Goal: Find specific page/section: Find specific page/section

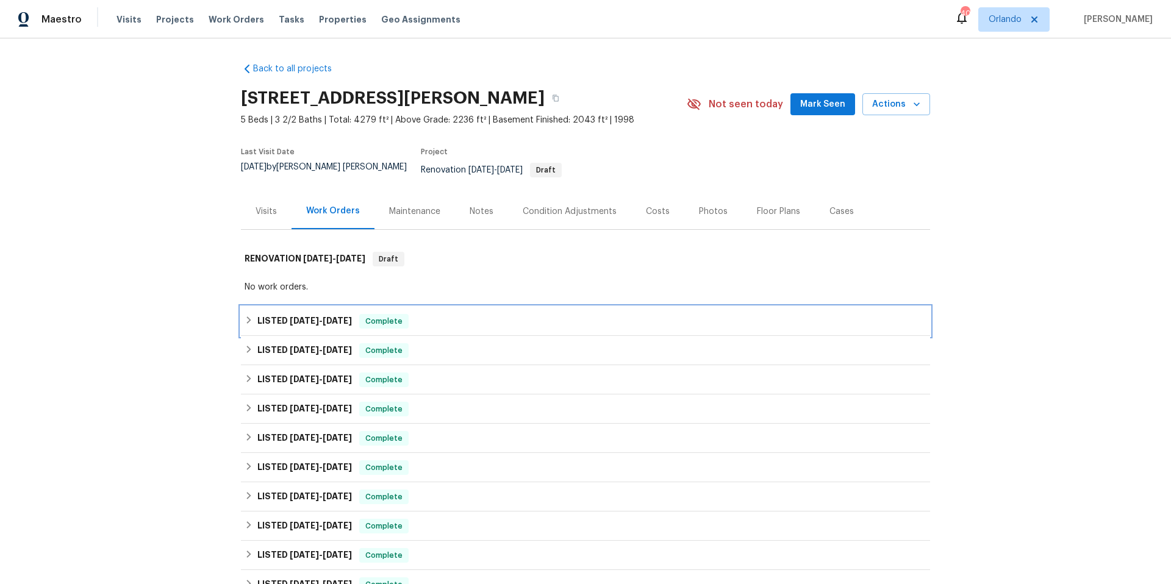
click at [443, 314] on div "LISTED [DATE] - [DATE] Complete" at bounding box center [585, 321] width 682 height 15
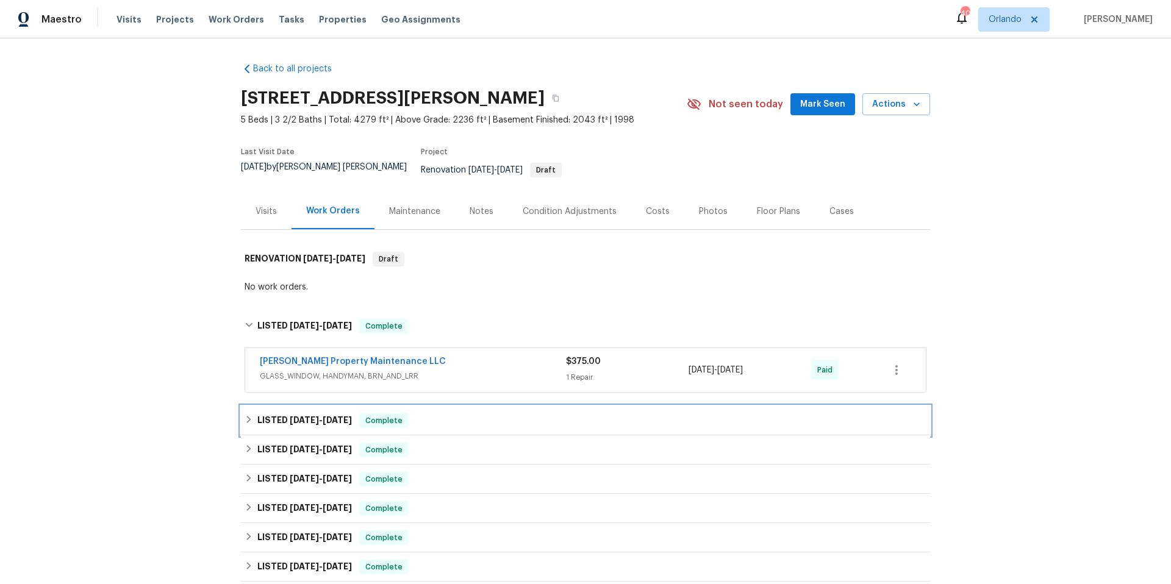
click at [468, 413] on div "LISTED [DATE] - [DATE] Complete" at bounding box center [585, 420] width 682 height 15
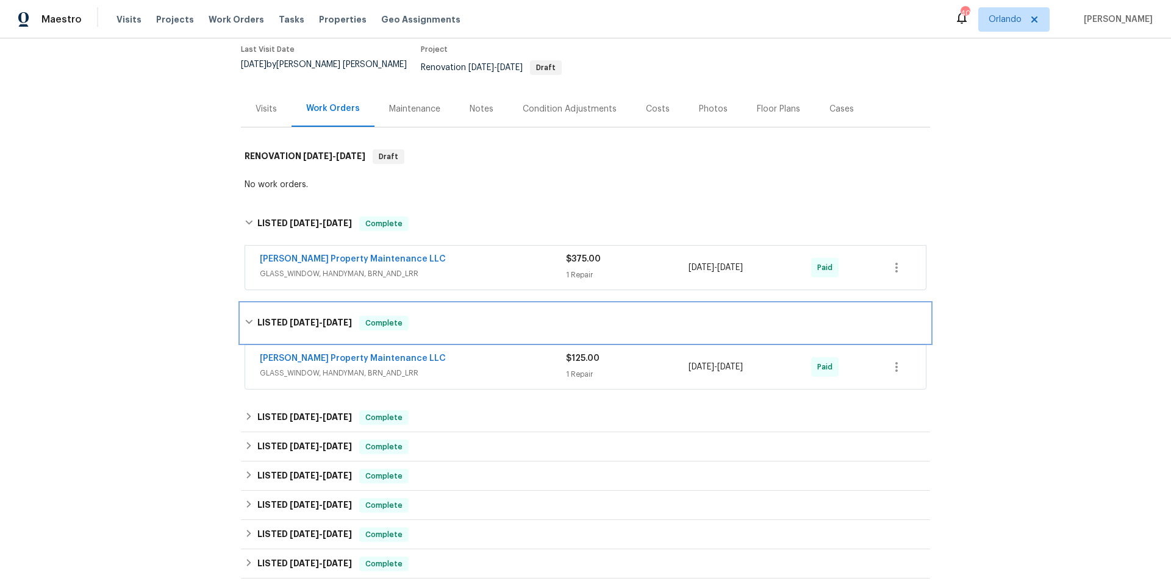
scroll to position [238, 0]
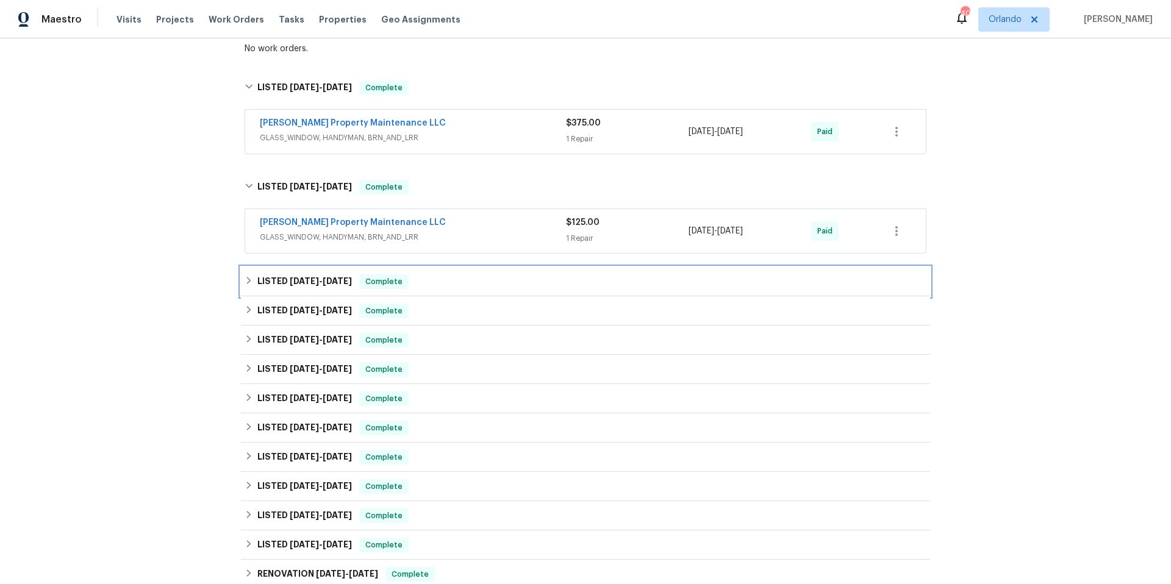
click at [464, 274] on div "LISTED [DATE] - [DATE] Complete" at bounding box center [585, 281] width 682 height 15
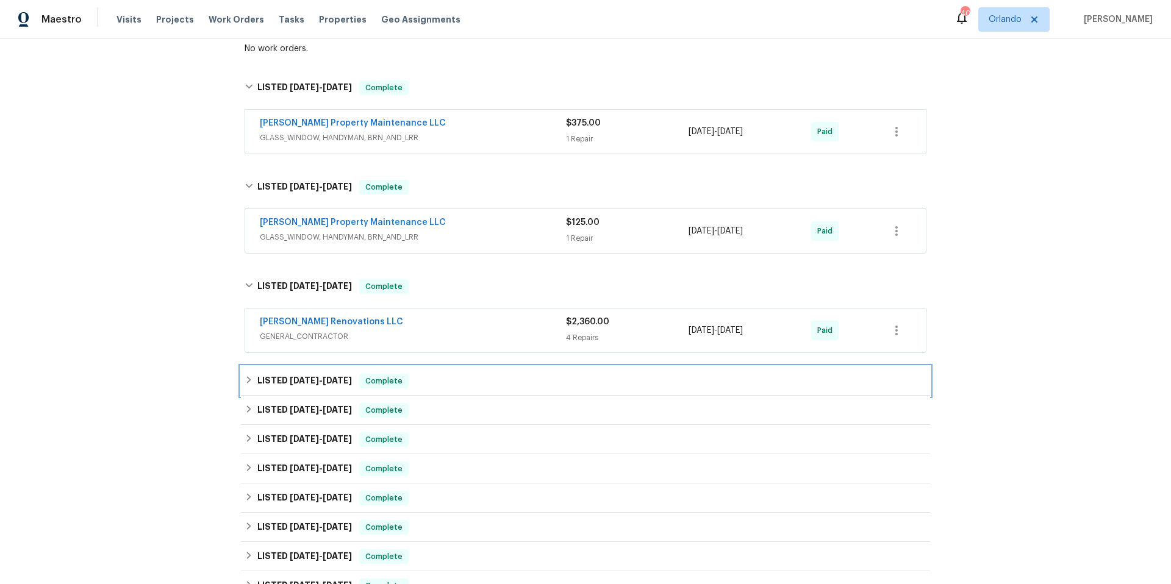
click at [476, 377] on div "LISTED [DATE] - [DATE] Complete" at bounding box center [585, 381] width 682 height 15
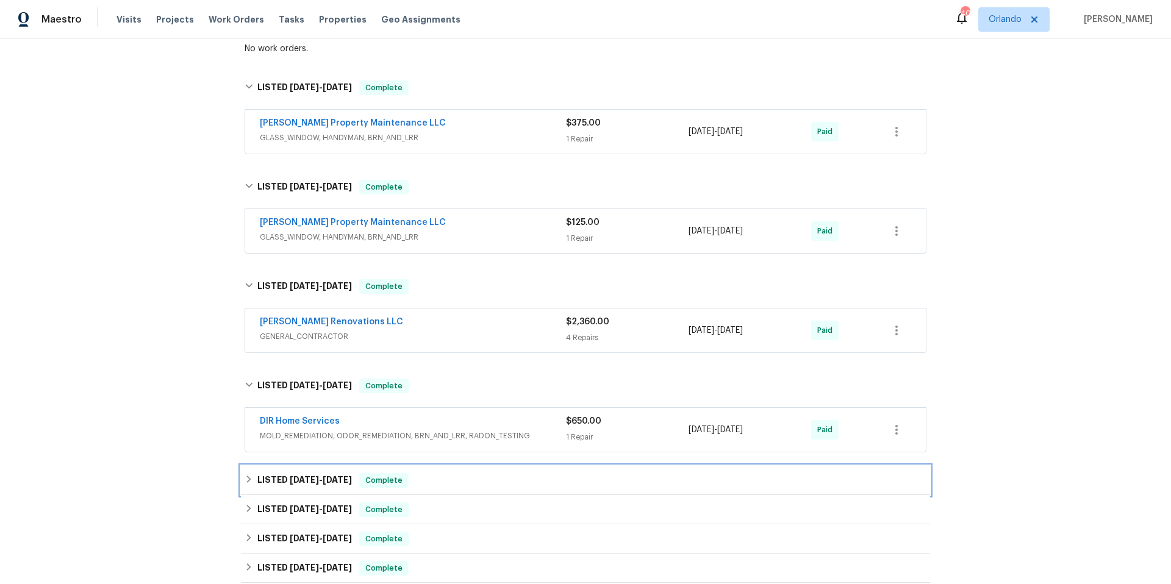
click at [475, 473] on div "LISTED [DATE] - [DATE] Complete" at bounding box center [585, 480] width 682 height 15
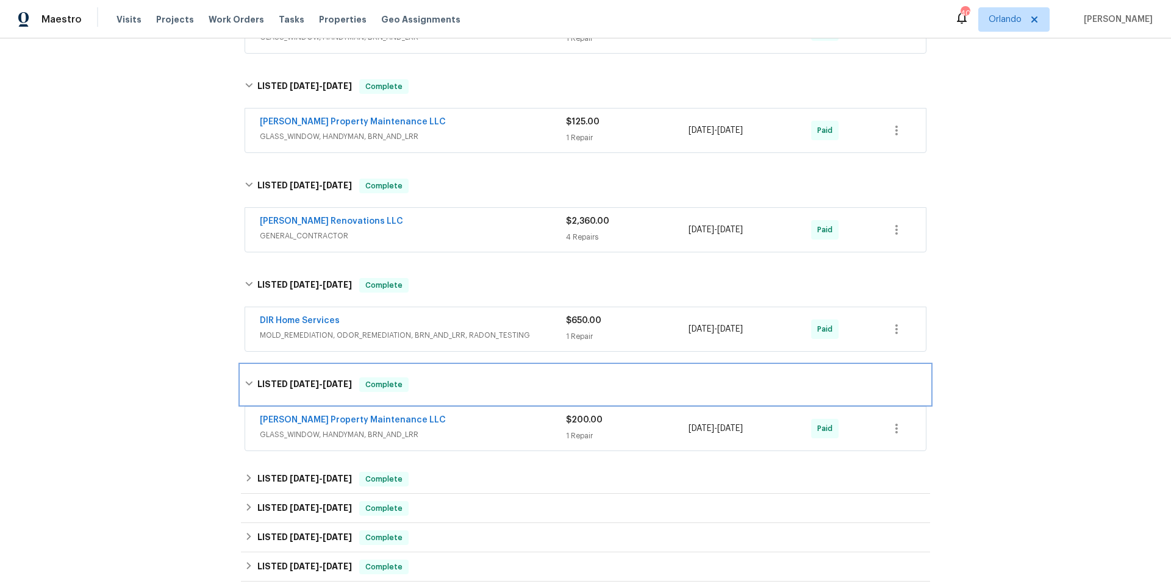
scroll to position [473, 0]
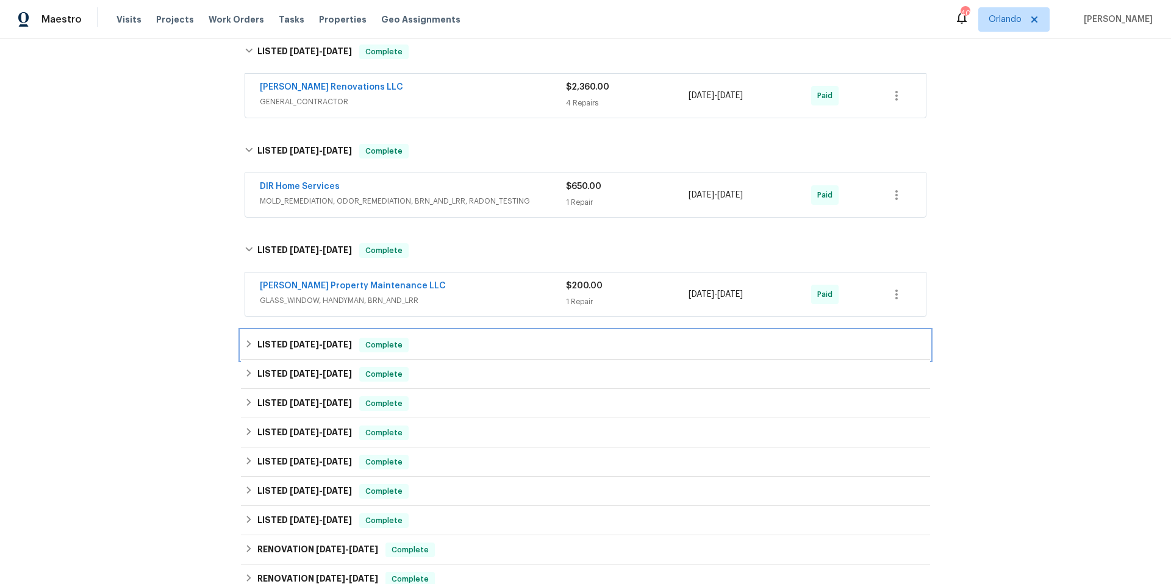
click at [463, 338] on div "LISTED [DATE] - [DATE] Complete" at bounding box center [585, 345] width 682 height 15
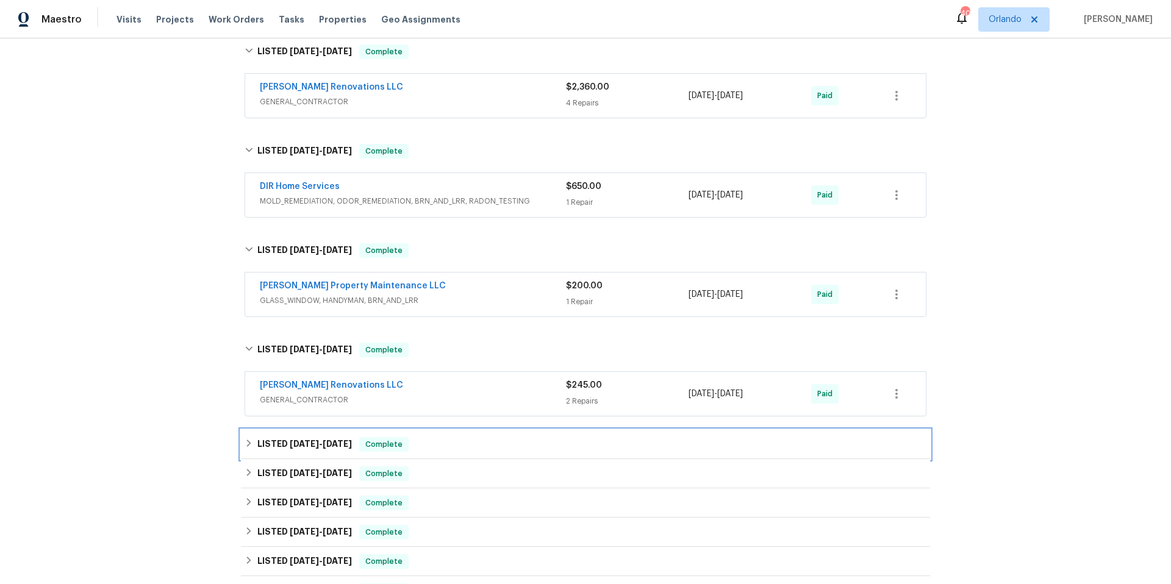
click at [468, 430] on div "LISTED [DATE] - [DATE] Complete" at bounding box center [585, 444] width 689 height 29
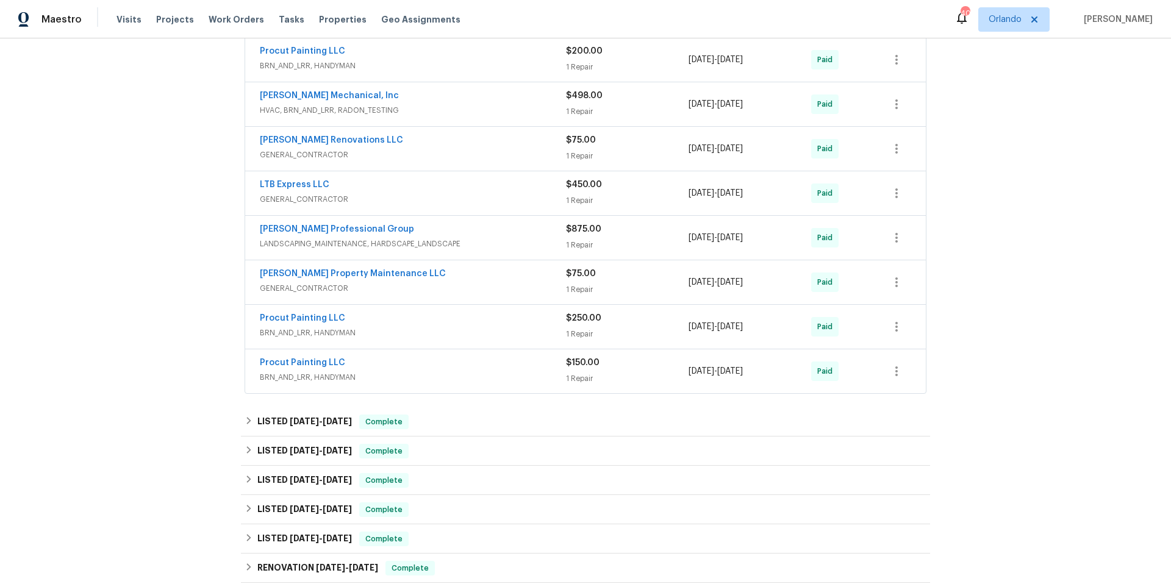
scroll to position [1042, 0]
click at [481, 418] on div "LISTED [DATE] - [DATE] Complete" at bounding box center [585, 420] width 682 height 15
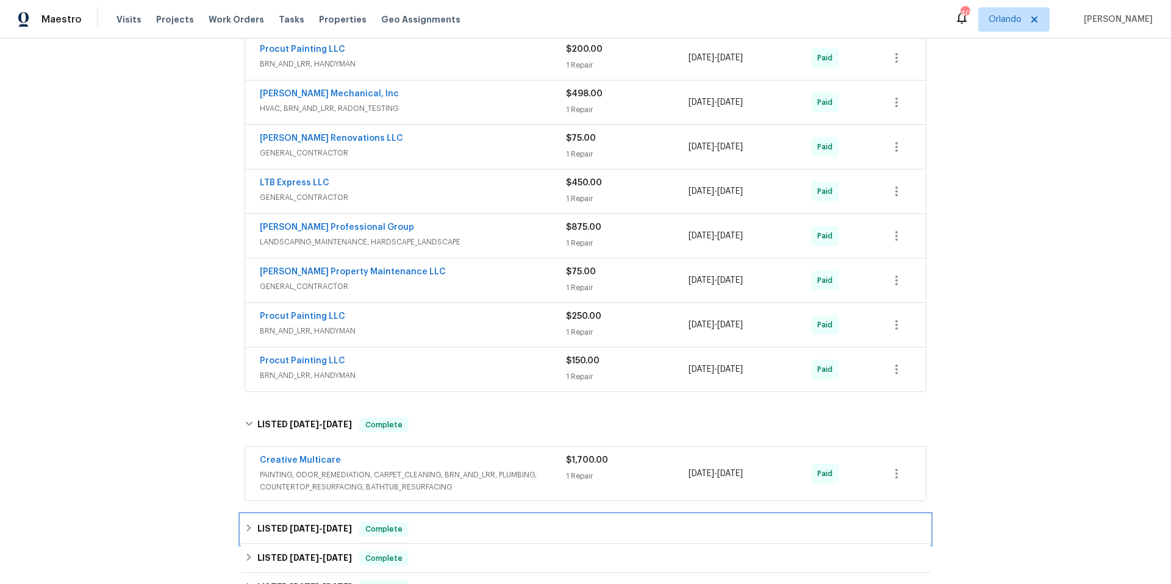
click at [498, 515] on div "LISTED [DATE] - [DATE] Complete" at bounding box center [585, 529] width 689 height 29
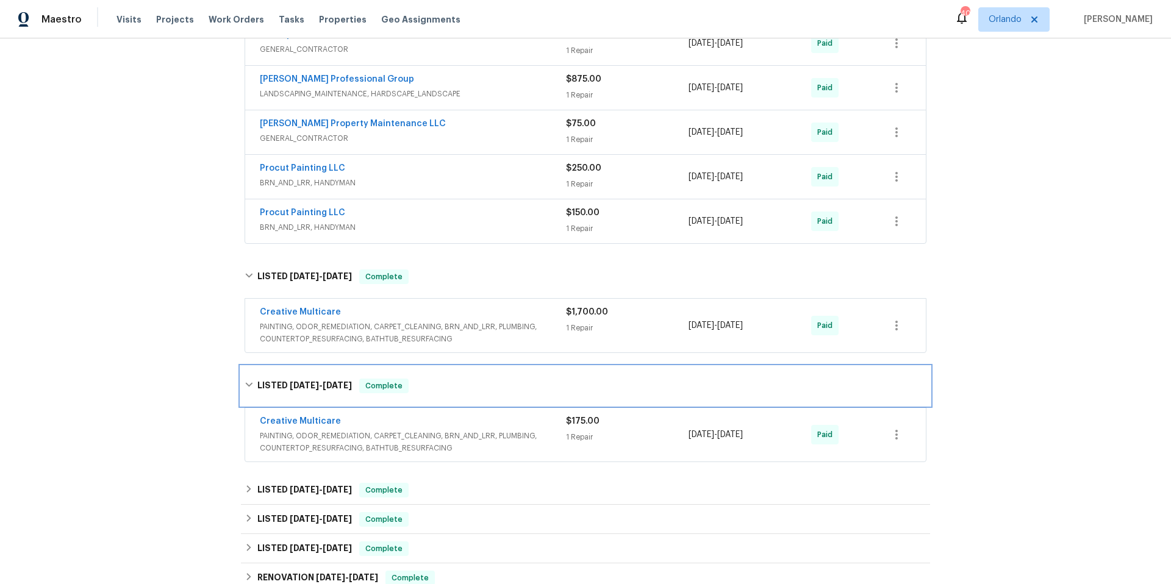
scroll to position [1233, 0]
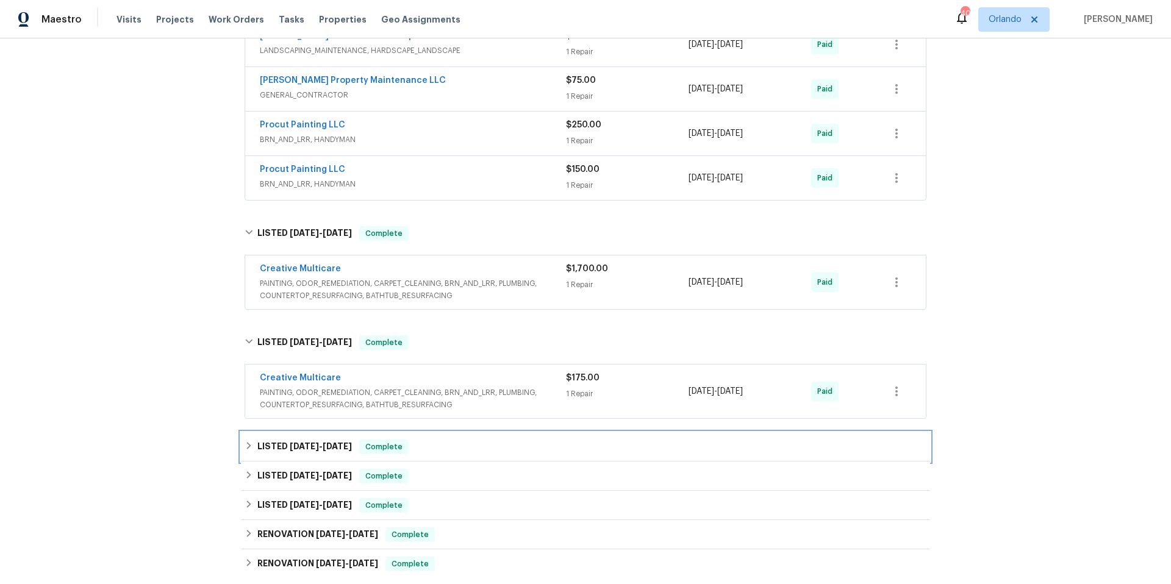
click at [497, 440] on div "LISTED [DATE] - [DATE] Complete" at bounding box center [585, 447] width 682 height 15
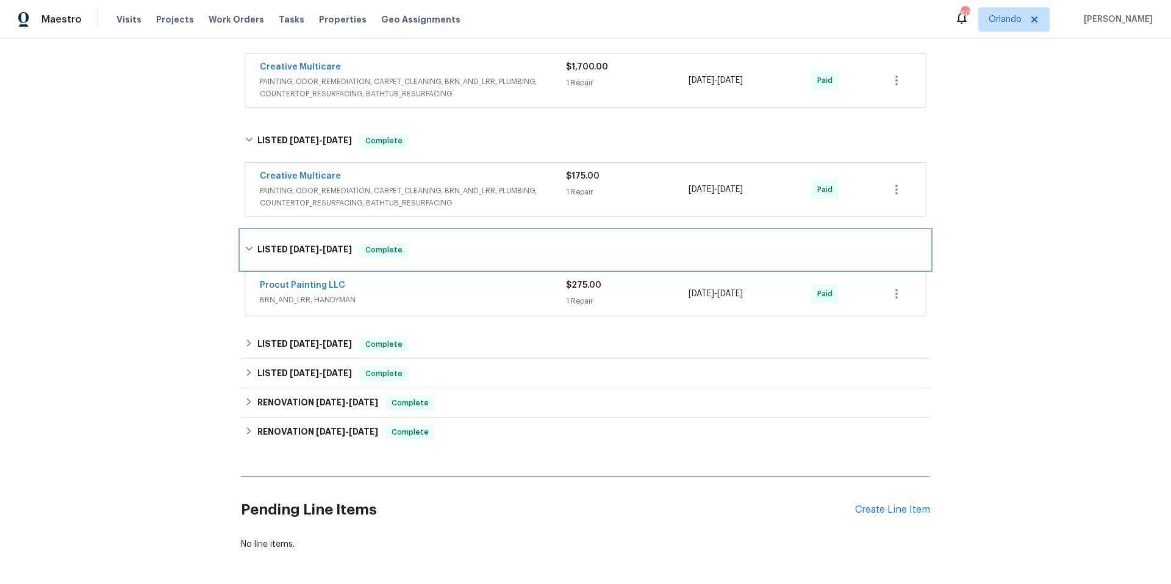
scroll to position [1456, 0]
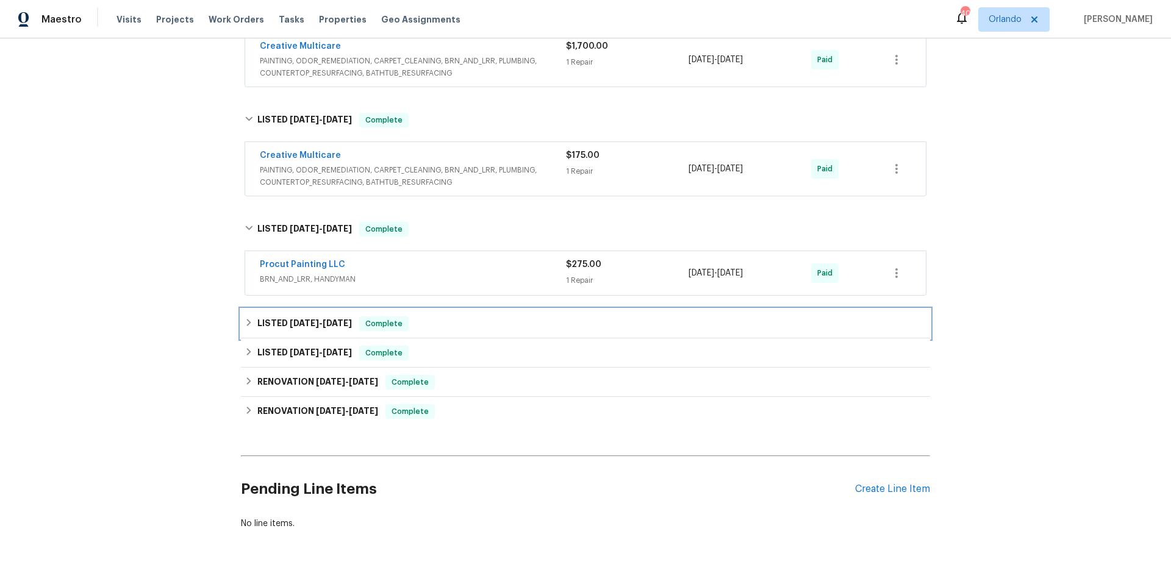
click at [463, 316] on div "LISTED [DATE] - [DATE] Complete" at bounding box center [585, 323] width 682 height 15
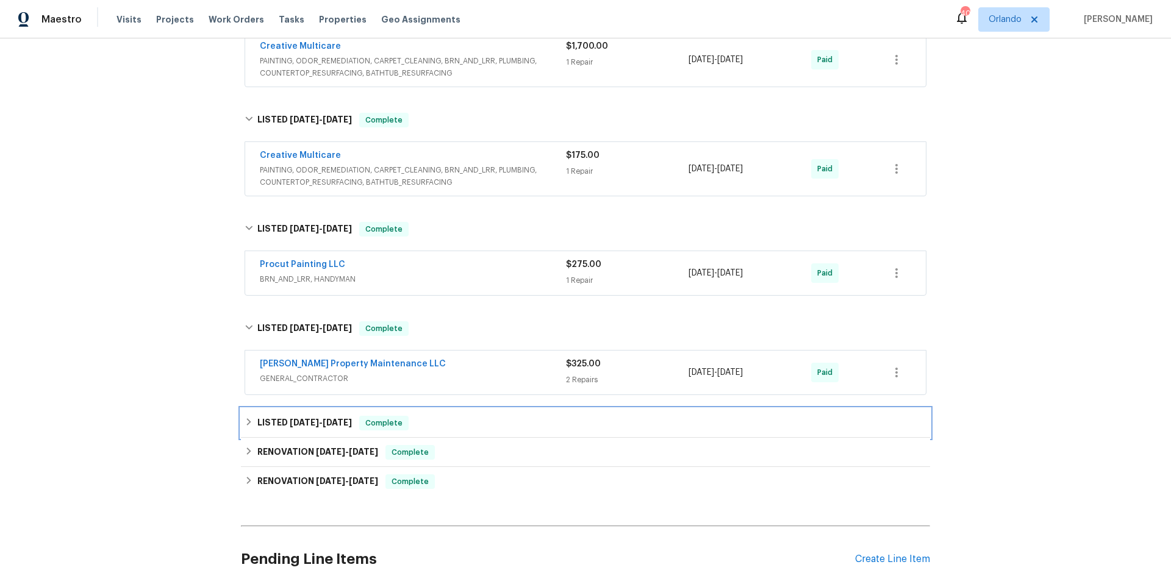
click at [490, 419] on div "LISTED [DATE] - [DATE] Complete" at bounding box center [585, 423] width 682 height 15
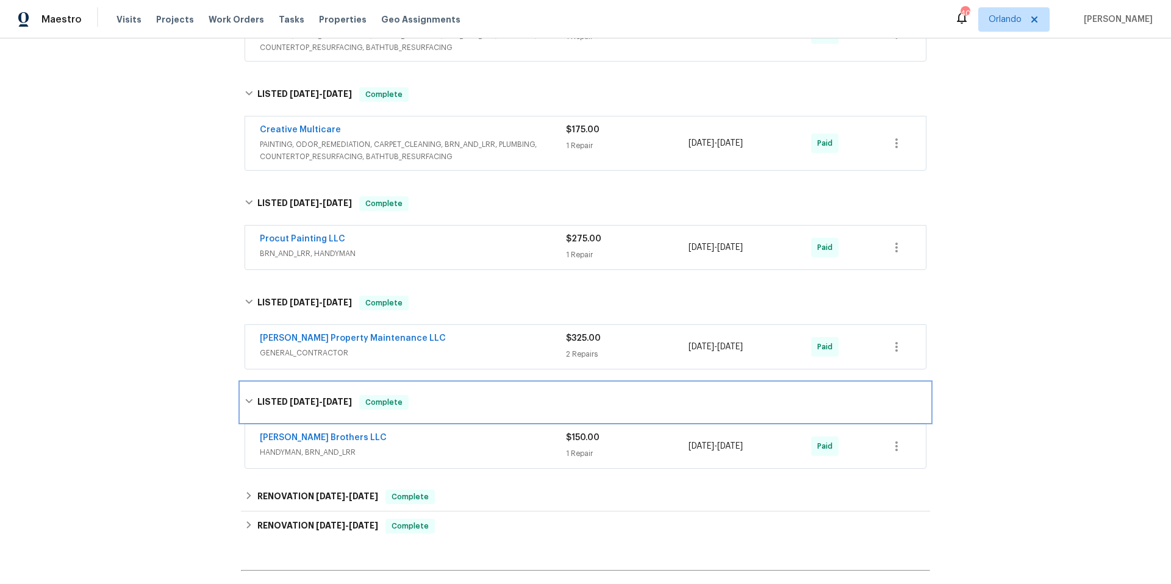
scroll to position [1534, 0]
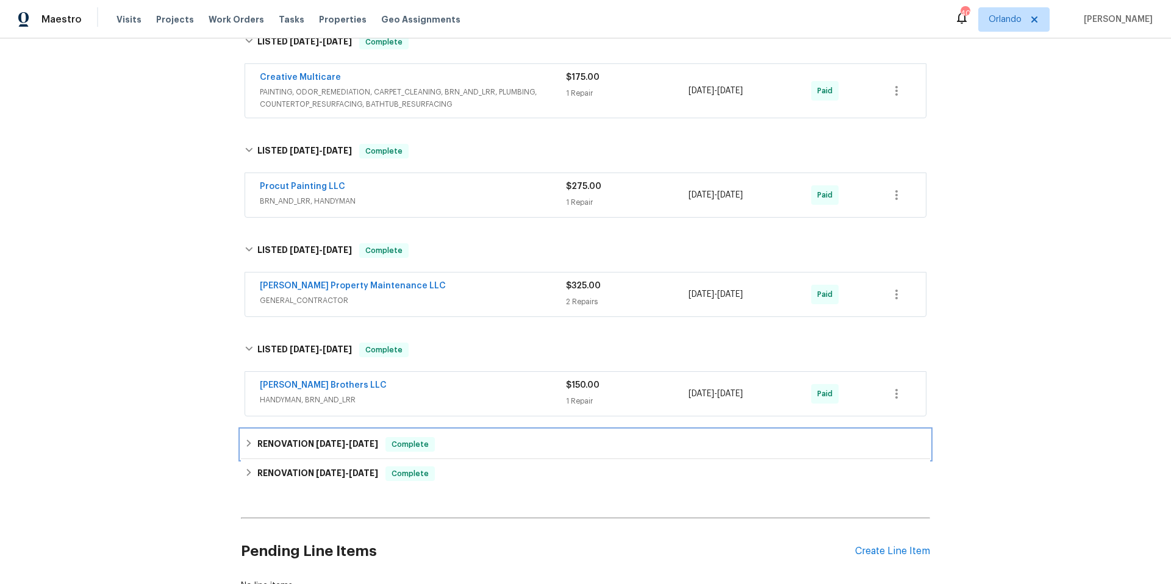
click at [482, 438] on div "RENOVATION [DATE] - [DATE] Complete" at bounding box center [585, 444] width 682 height 15
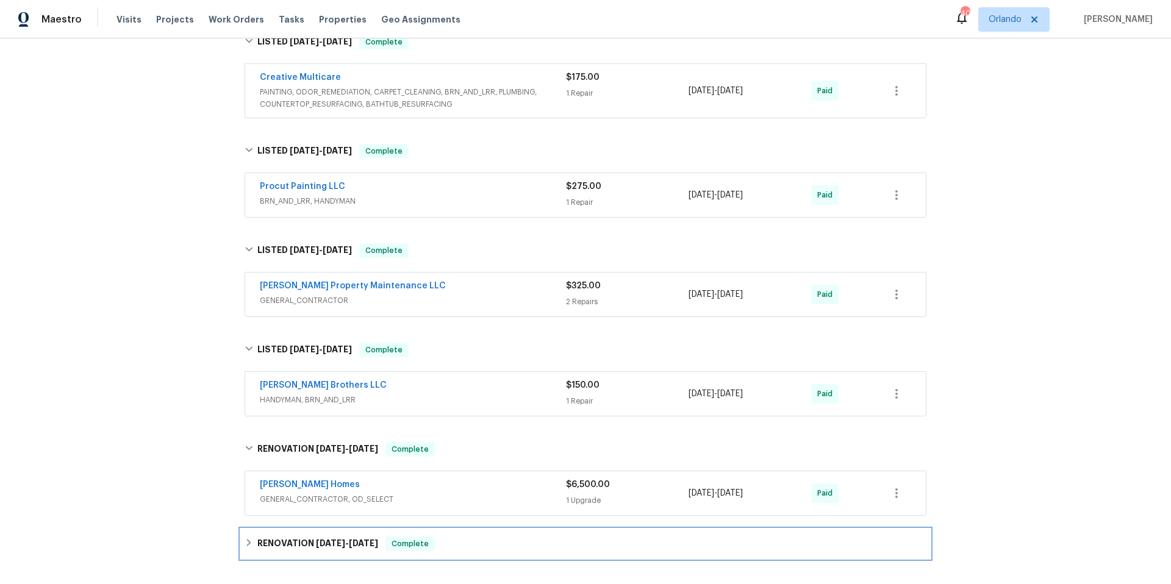
click at [502, 538] on div "RENOVATION [DATE] - [DATE] Complete" at bounding box center [585, 544] width 682 height 15
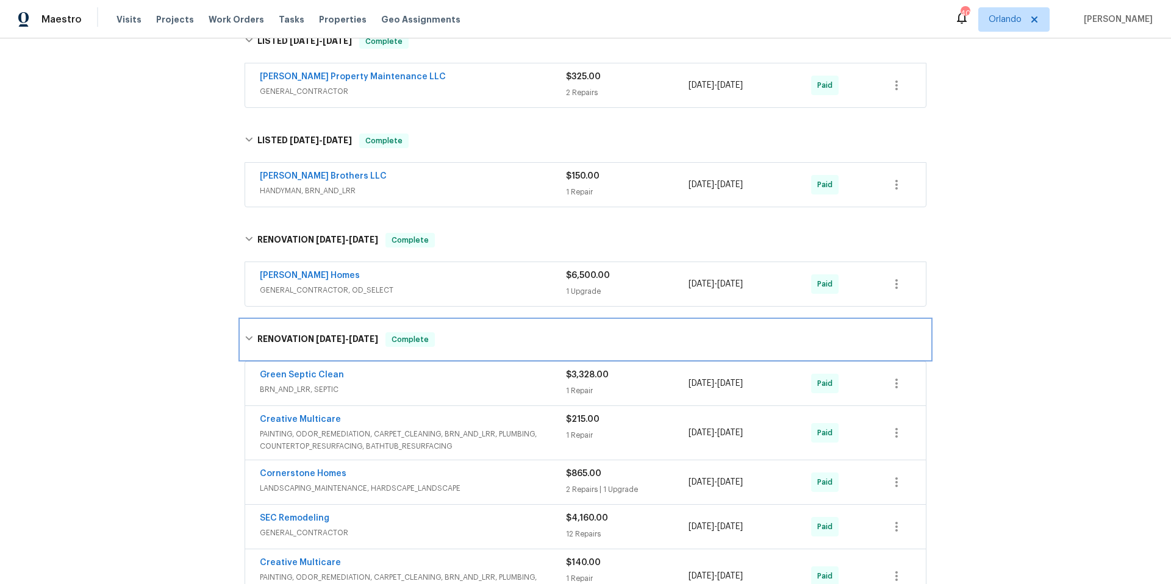
scroll to position [1747, 0]
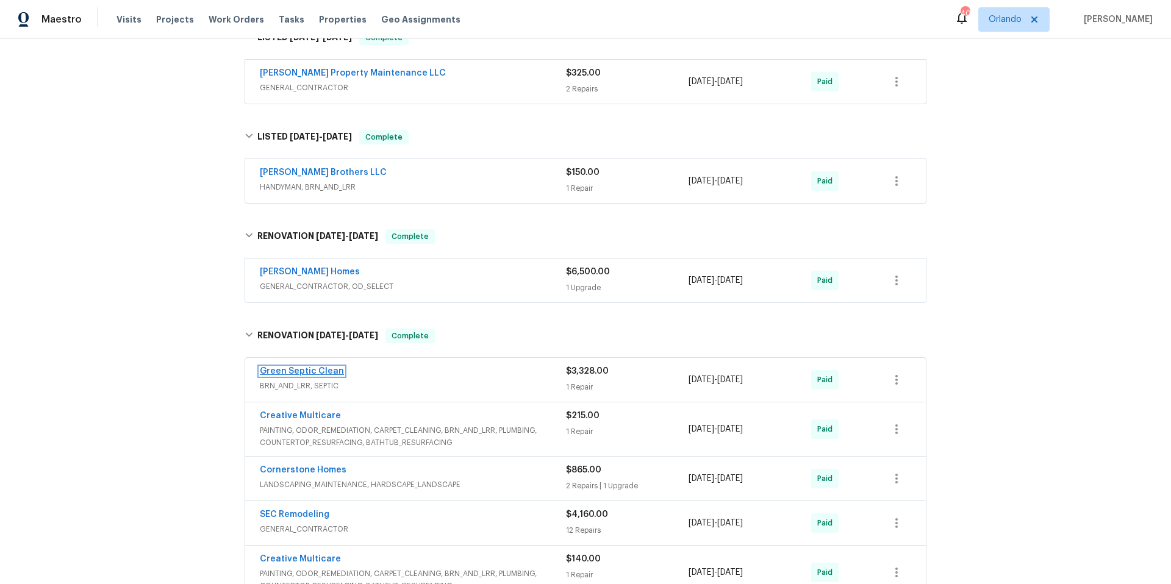
click at [293, 367] on link "Green Septic Clean" at bounding box center [302, 371] width 84 height 9
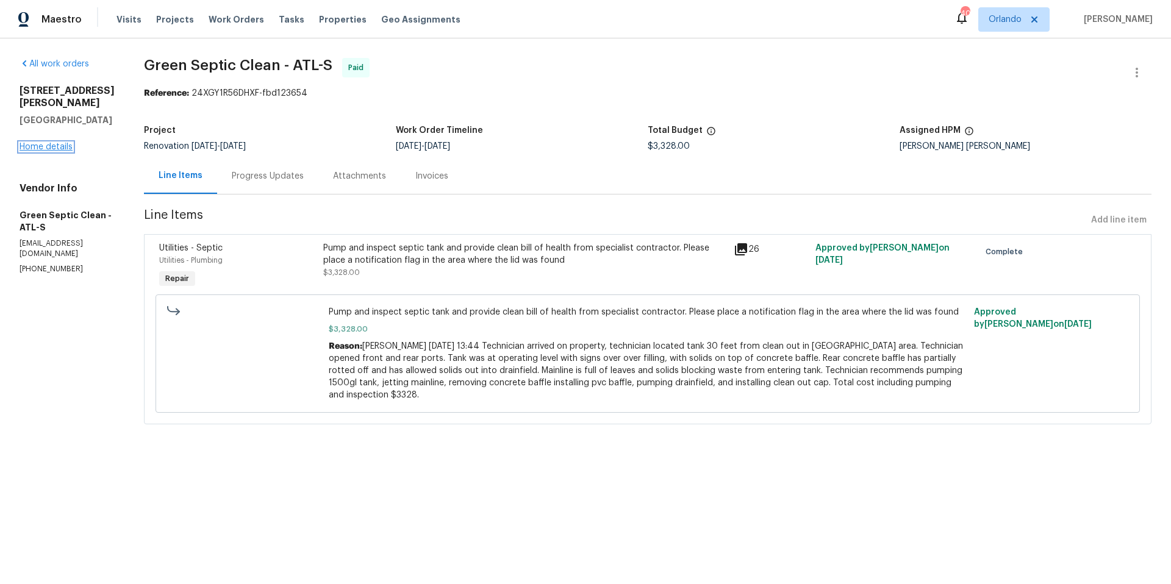
click at [60, 143] on link "Home details" at bounding box center [46, 147] width 53 height 9
